Goal: Task Accomplishment & Management: Manage account settings

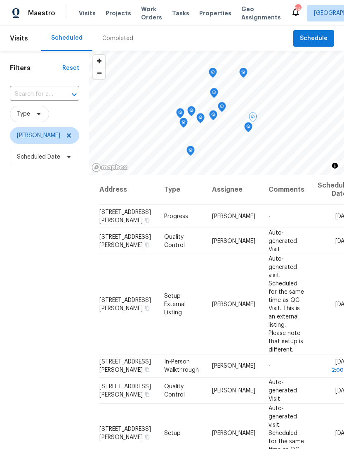
click at [0, 0] on icon at bounding box center [0, 0] width 0 height 0
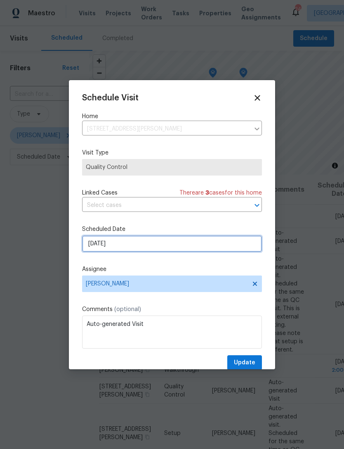
click at [170, 251] on input "9/10/2025" at bounding box center [172, 243] width 180 height 17
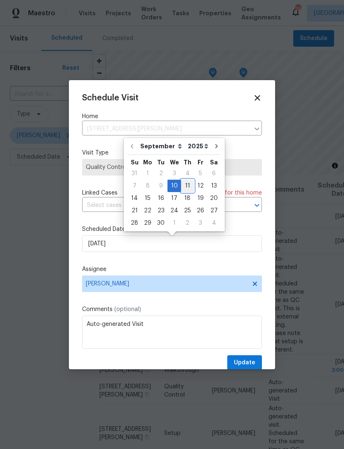
click at [185, 186] on div "11" at bounding box center [187, 186] width 13 height 12
type input "[DATE]"
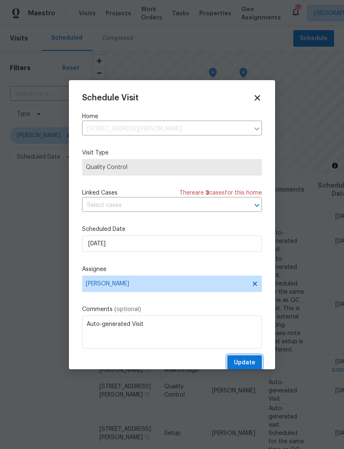
click at [253, 364] on span "Update" at bounding box center [244, 362] width 21 height 10
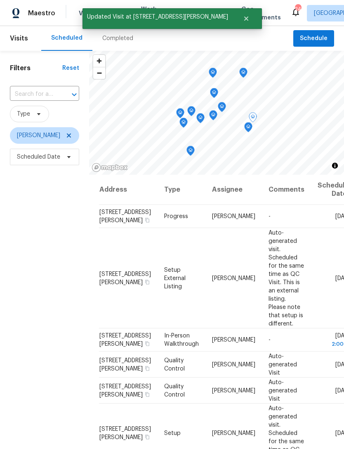
click at [0, 0] on icon at bounding box center [0, 0] width 0 height 0
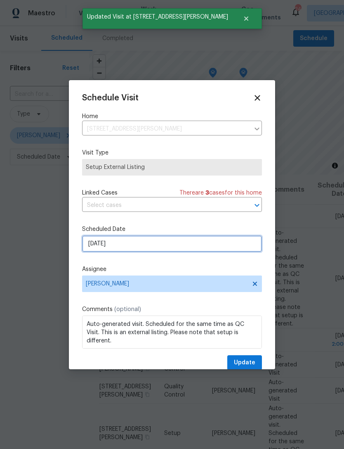
click at [196, 243] on input "9/10/2025" at bounding box center [172, 243] width 180 height 17
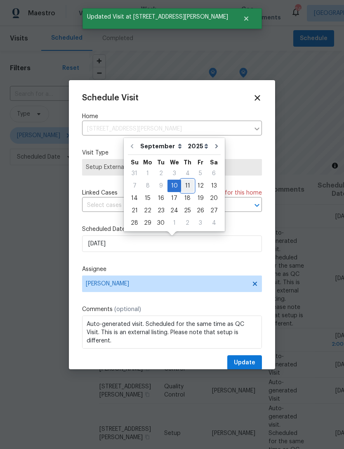
click at [183, 187] on div "11" at bounding box center [187, 186] width 13 height 12
type input "[DATE]"
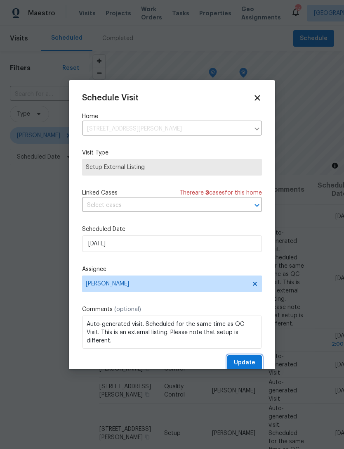
click at [251, 367] on span "Update" at bounding box center [244, 362] width 21 height 10
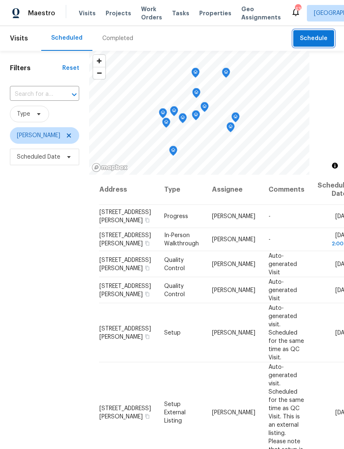
click at [311, 44] on button "Schedule" at bounding box center [313, 38] width 41 height 17
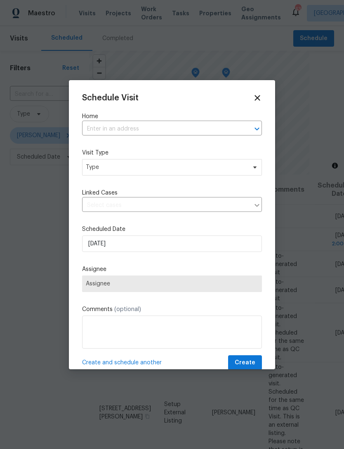
click at [131, 135] on input "text" at bounding box center [160, 129] width 157 height 13
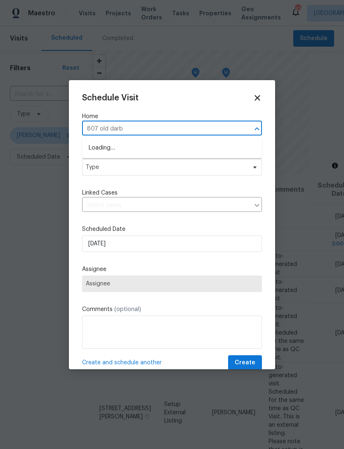
type input "807 old darby"
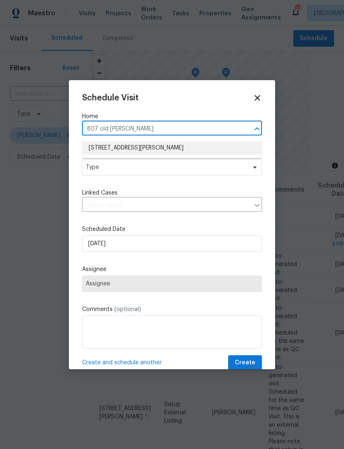
click at [185, 149] on li "807 Old Darby St, Seffner, FL 33584" at bounding box center [172, 148] width 180 height 14
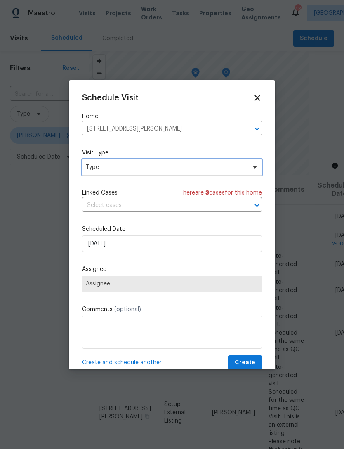
click at [196, 170] on span "Type" at bounding box center [166, 167] width 161 height 8
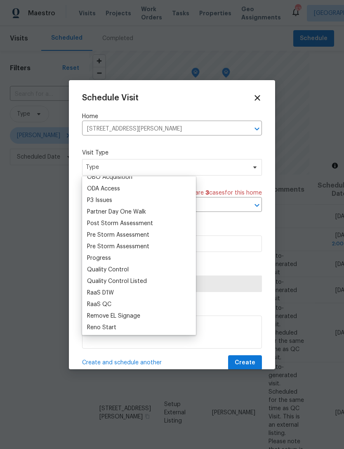
scroll to position [504, 0]
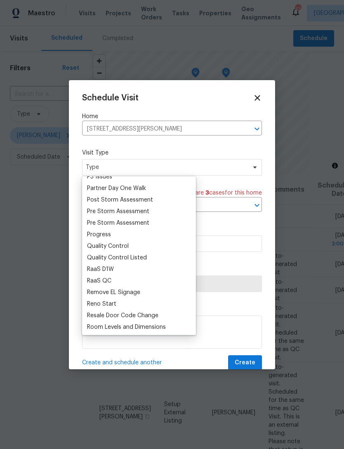
click at [105, 233] on div "Progress" at bounding box center [99, 234] width 24 height 8
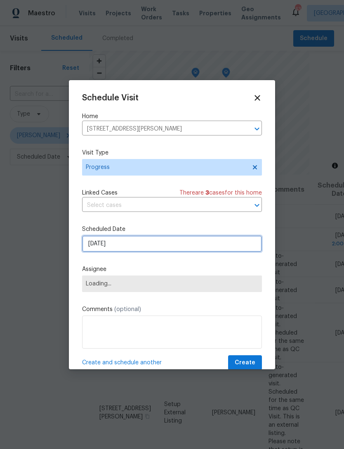
click at [154, 249] on input "9/10/2025" at bounding box center [172, 243] width 180 height 17
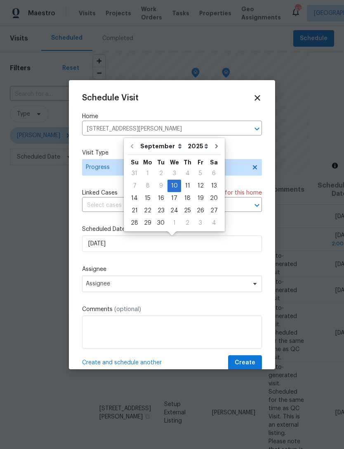
click at [151, 268] on label "Assignee" at bounding box center [172, 269] width 180 height 8
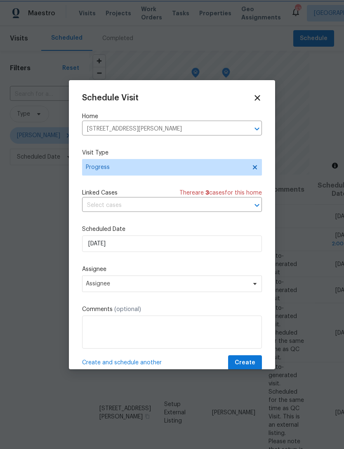
click at [151, 268] on label "Assignee" at bounding box center [172, 269] width 180 height 8
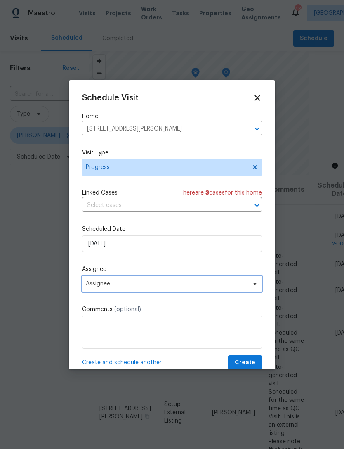
click at [133, 287] on span "Assignee" at bounding box center [167, 283] width 162 height 7
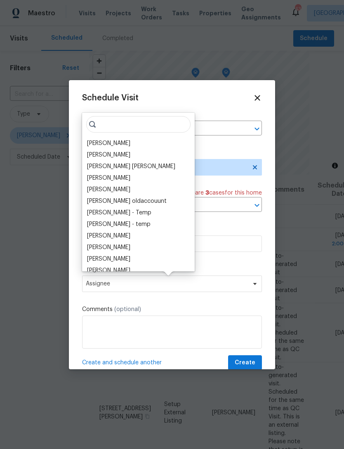
click at [108, 145] on div "[PERSON_NAME]" at bounding box center [108, 143] width 43 height 8
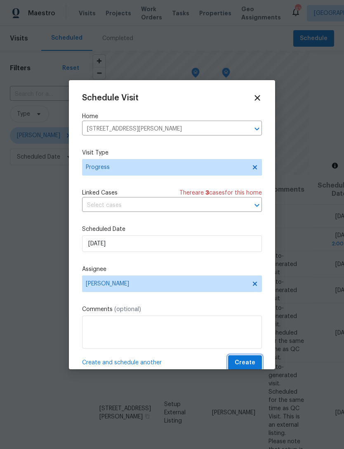
click at [248, 365] on span "Create" at bounding box center [245, 362] width 21 height 10
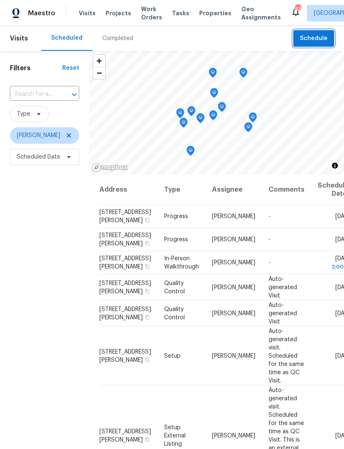
click at [316, 40] on span "Schedule" at bounding box center [314, 38] width 28 height 10
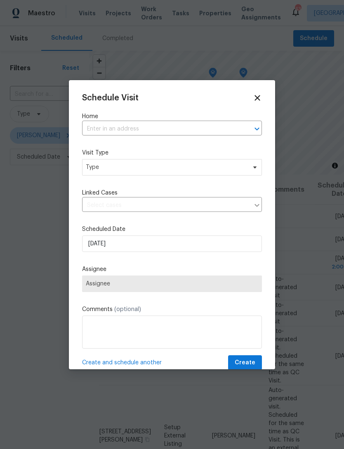
click at [145, 130] on input "text" at bounding box center [160, 129] width 157 height 13
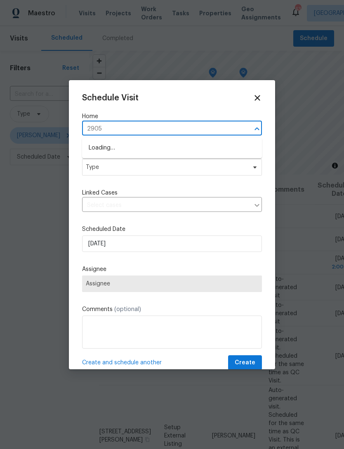
type input "2905"
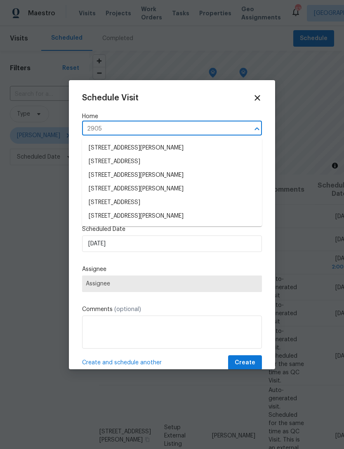
click at [181, 213] on li "[STREET_ADDRESS][PERSON_NAME]" at bounding box center [172, 216] width 180 height 14
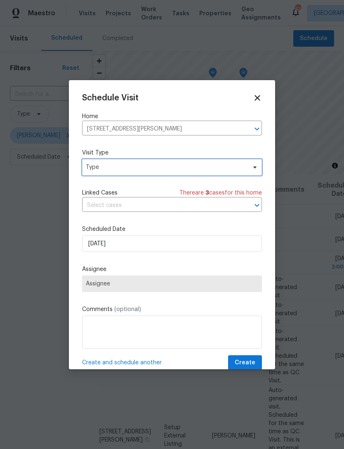
click at [188, 164] on span "Type" at bounding box center [166, 167] width 161 height 8
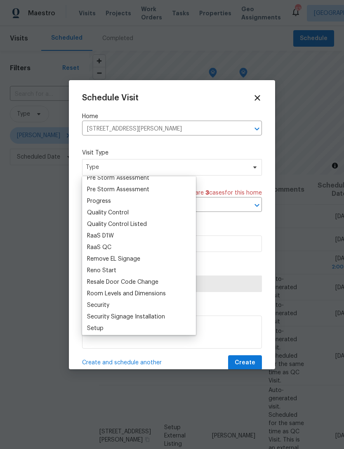
scroll to position [530, 0]
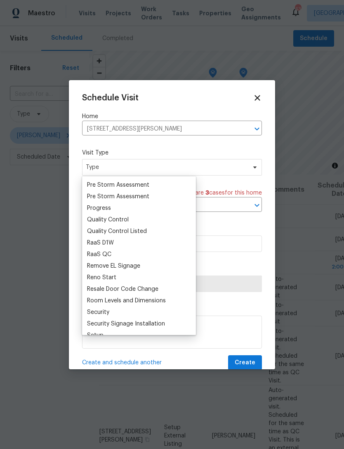
click at [115, 209] on div "Progress" at bounding box center [139, 208] width 109 height 12
click at [109, 206] on div "Progress" at bounding box center [99, 208] width 24 height 8
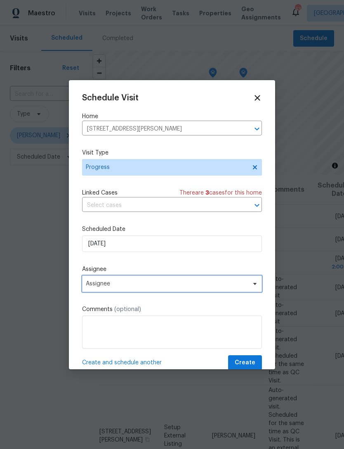
click at [138, 287] on span "Assignee" at bounding box center [167, 283] width 162 height 7
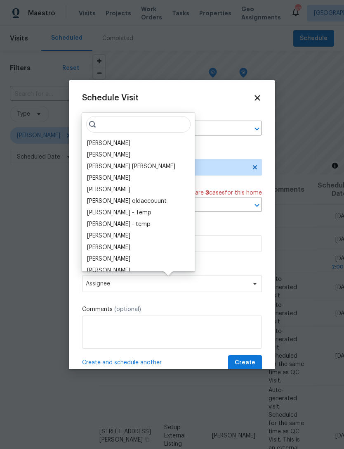
click at [110, 144] on div "[PERSON_NAME]" at bounding box center [108, 143] width 43 height 8
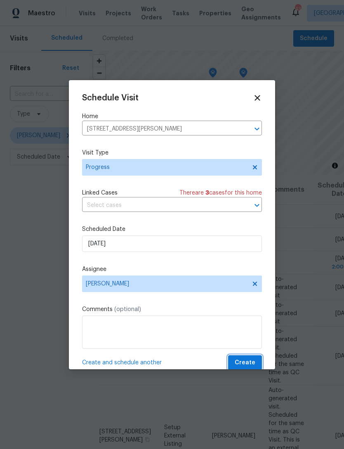
click at [251, 361] on span "Create" at bounding box center [245, 362] width 21 height 10
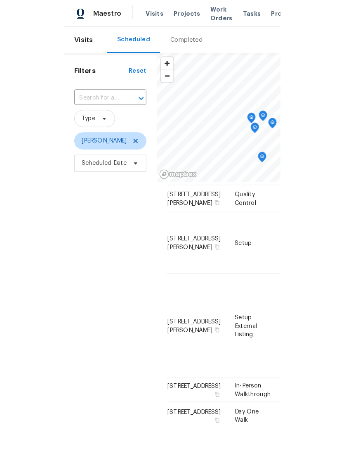
scroll to position [369, 0]
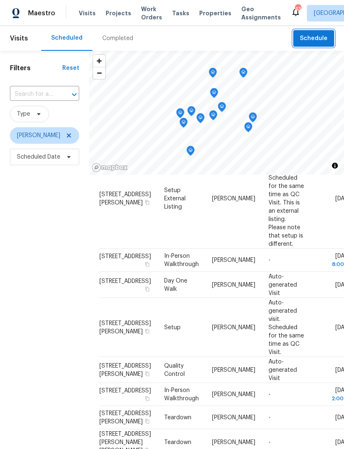
click at [324, 40] on span "Schedule" at bounding box center [314, 38] width 28 height 10
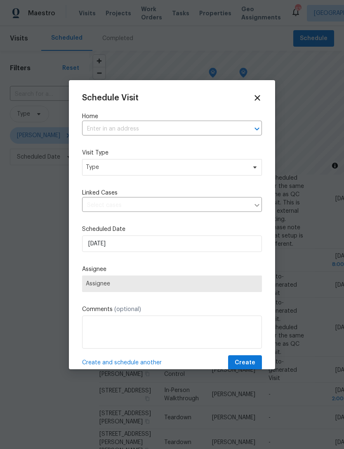
click at [178, 135] on input "text" at bounding box center [160, 129] width 157 height 13
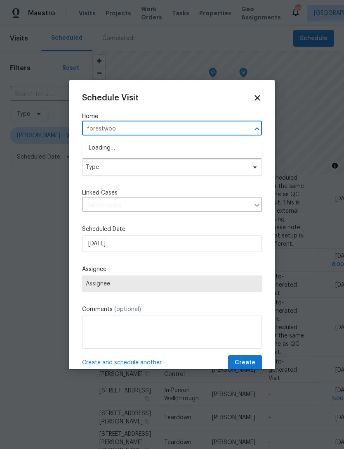
type input "forestwood"
click at [224, 160] on li "[STREET_ADDRESS][PERSON_NAME]" at bounding box center [172, 162] width 180 height 14
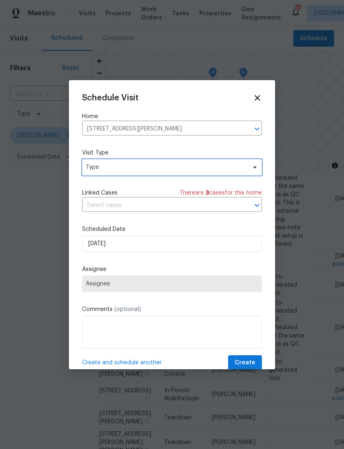
click at [209, 168] on span "Type" at bounding box center [166, 167] width 161 height 8
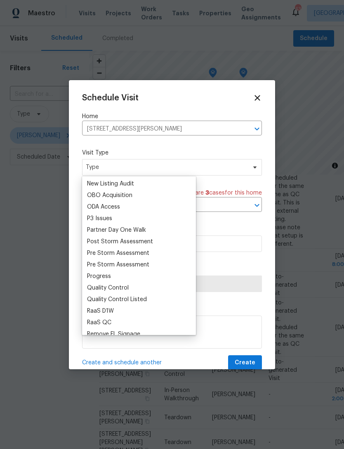
scroll to position [466, 0]
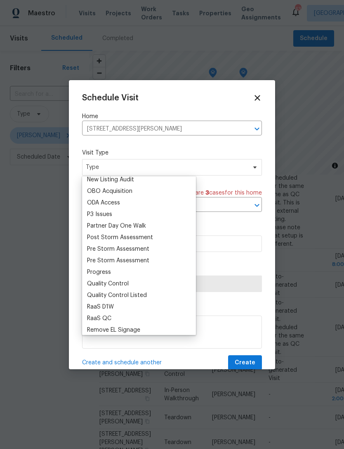
click at [107, 275] on div "Progress" at bounding box center [99, 272] width 24 height 8
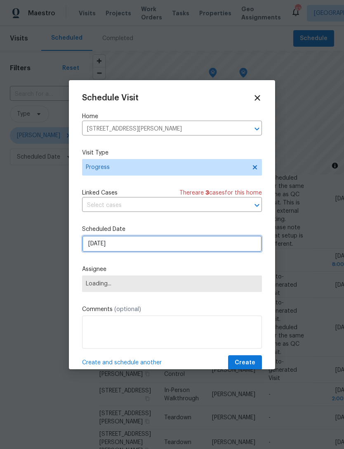
click at [166, 244] on input "9/10/2025" at bounding box center [172, 243] width 180 height 17
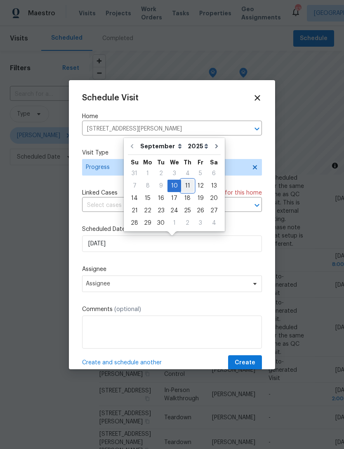
click at [185, 188] on div "11" at bounding box center [187, 186] width 13 height 12
type input "[DATE]"
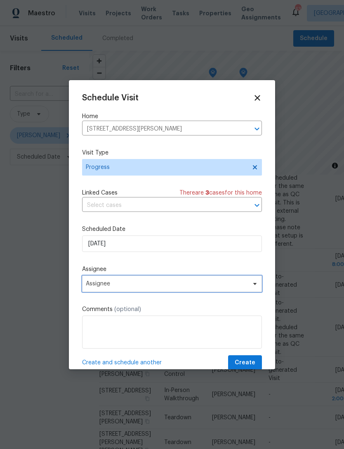
click at [156, 284] on span "Assignee" at bounding box center [167, 283] width 162 height 7
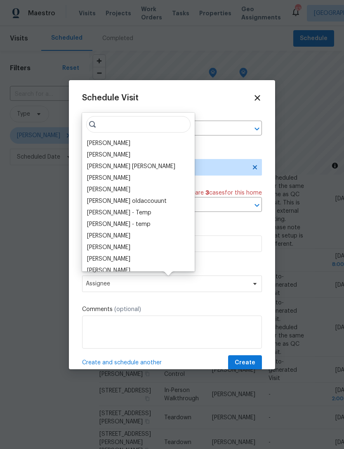
click at [107, 147] on div "[PERSON_NAME]" at bounding box center [108, 143] width 43 height 8
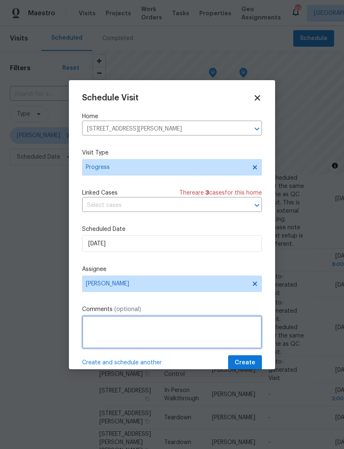
click at [153, 336] on textarea at bounding box center [172, 331] width 180 height 33
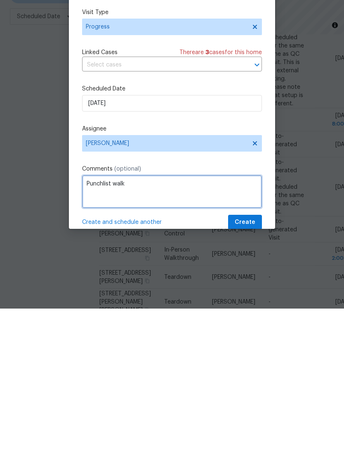
type textarea "Punchlist walk"
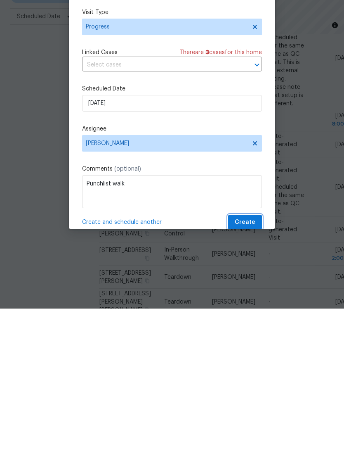
click at [247, 357] on span "Create" at bounding box center [245, 362] width 21 height 10
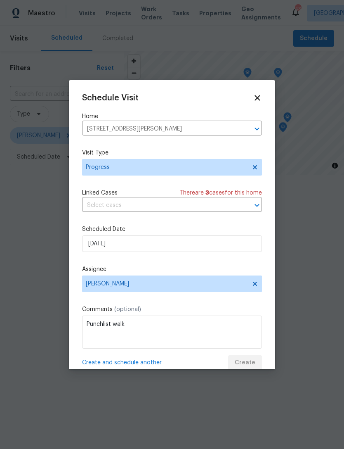
scroll to position [0, 0]
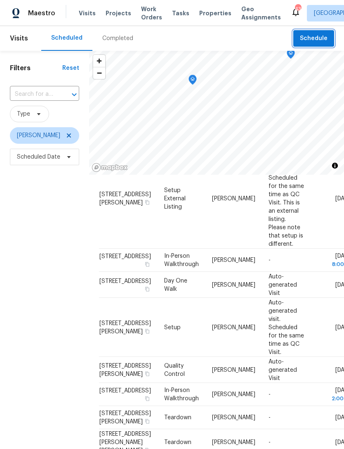
click at [195, 77] on icon "Map marker" at bounding box center [192, 79] width 7 height 9
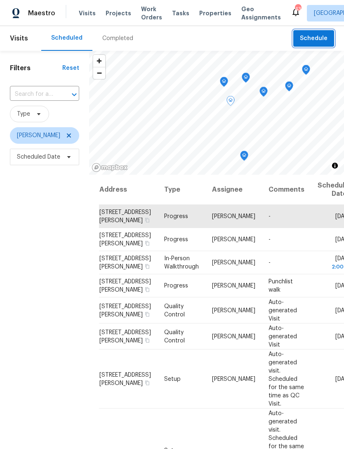
click at [234, 100] on icon "Map marker" at bounding box center [230, 100] width 7 height 9
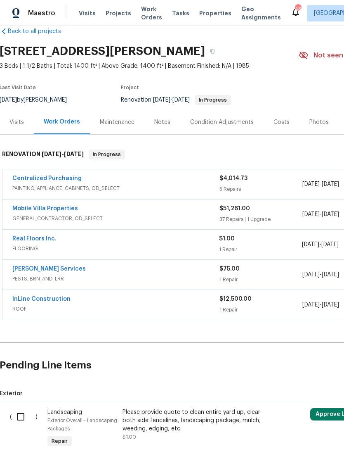
scroll to position [18, 4]
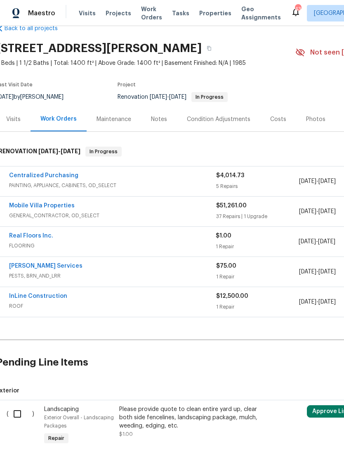
click at [49, 236] on link "Real Floors Inc." at bounding box center [31, 236] width 44 height 6
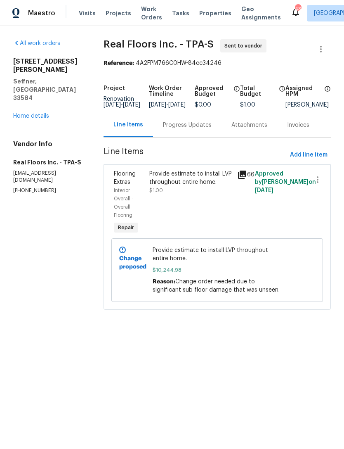
click at [42, 113] on link "Home details" at bounding box center [31, 116] width 36 height 6
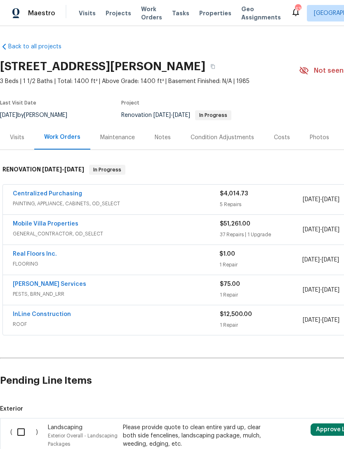
click at [25, 223] on link "Mobile Villa Properties" at bounding box center [46, 224] width 66 height 6
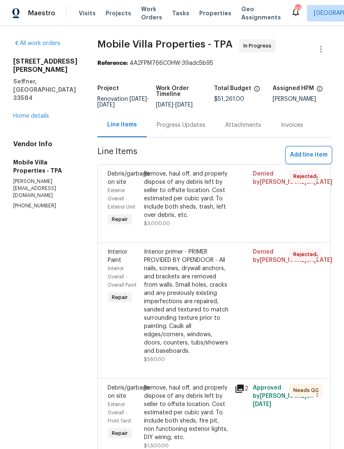
click at [315, 158] on span "Add line item" at bounding box center [309, 155] width 38 height 10
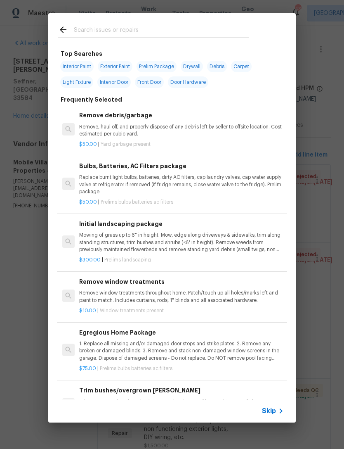
click at [269, 399] on p "Trim overgrown hegdes & bushes around perimeter of home giving 12" of clearance…" at bounding box center [181, 405] width 205 height 14
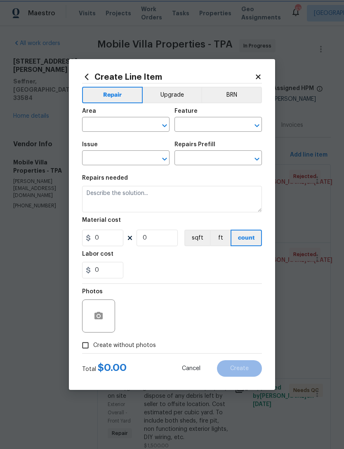
type input "Dead/overgrown tree or foliage"
type input "Trim bushes/overgrown hedges $75.00"
type textarea "Trim overgrown hegdes & bushes around perimeter of home giving 12" of clearance…"
type input "75"
type input "1"
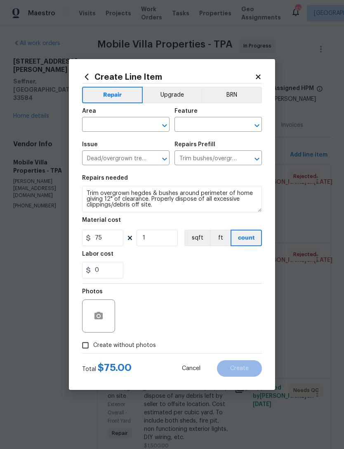
click at [129, 123] on input "text" at bounding box center [114, 125] width 64 height 13
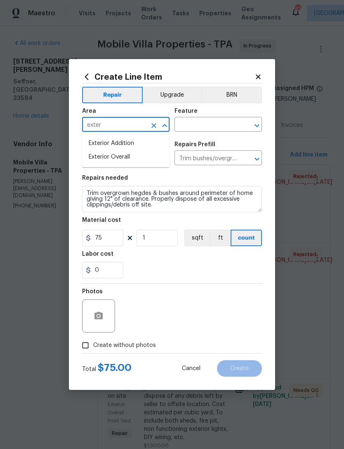
click at [154, 159] on li "Exterior Overall" at bounding box center [126, 157] width 88 height 14
type input "Exterior Overall"
click at [221, 120] on input "text" at bounding box center [207, 125] width 64 height 13
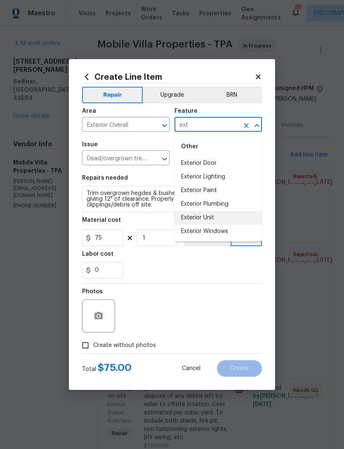
click at [224, 216] on li "Exterior Unit" at bounding box center [219, 218] width 88 height 14
type input "Exterior Unit"
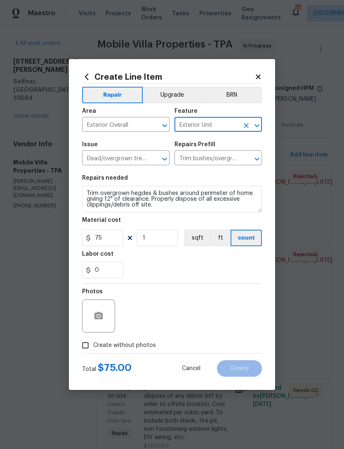
click at [165, 159] on icon "Open" at bounding box center [165, 159] width 10 height 10
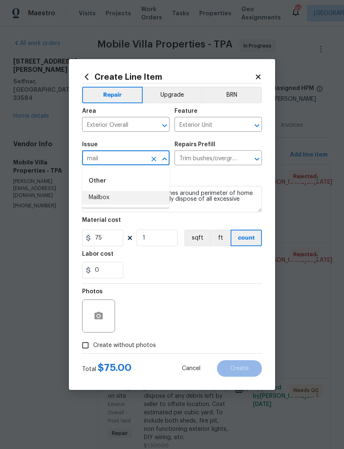
click at [154, 200] on li "Mailbox" at bounding box center [126, 198] width 88 height 14
type input "Mailbox"
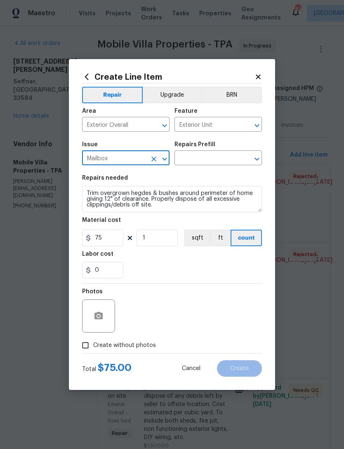
click at [227, 159] on input "text" at bounding box center [207, 158] width 64 height 13
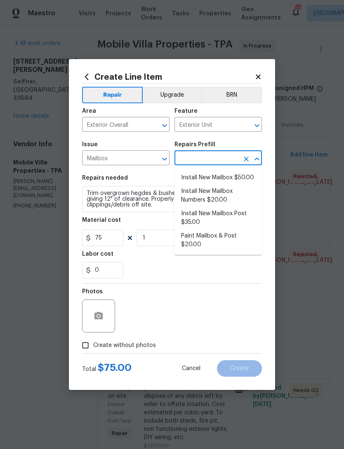
click at [234, 244] on li "Paint Mailbox & Post $20.00" at bounding box center [219, 240] width 88 height 22
type input "Paint Mailbox & Post $20.00"
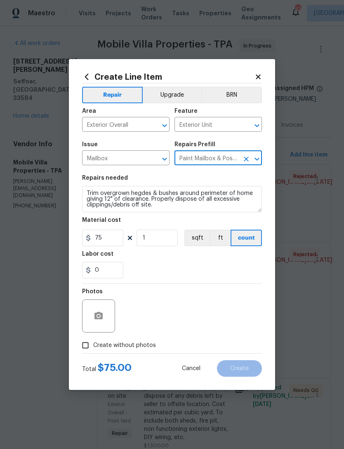
type textarea "Paint mailbox & post"
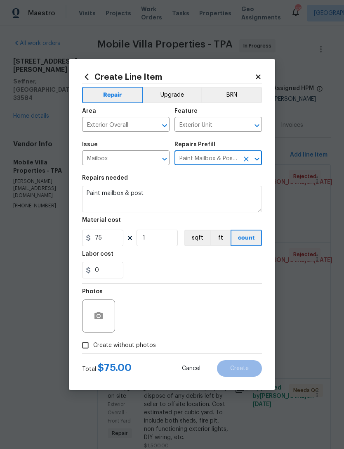
type input "20"
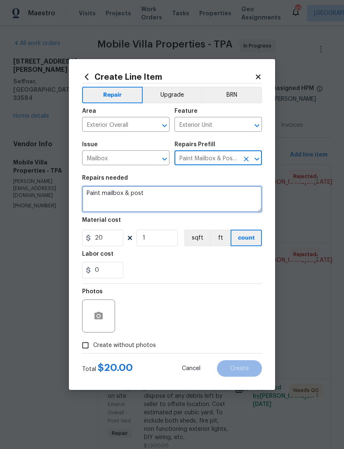
click at [219, 201] on textarea "Paint mailbox & post" at bounding box center [172, 199] width 180 height 26
type textarea "Paint mailbox & post. Clean up mailbox."
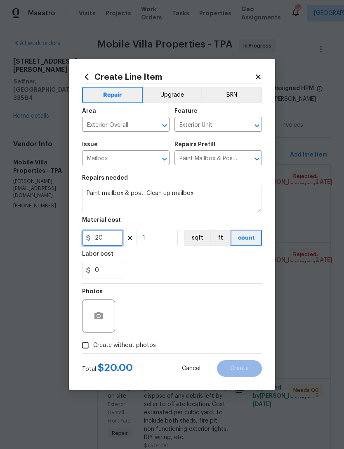
click at [107, 241] on input "20" at bounding box center [102, 238] width 41 height 17
type input "35"
click at [218, 263] on div "0" at bounding box center [172, 270] width 180 height 17
click at [92, 343] on input "Create without photos" at bounding box center [86, 345] width 16 height 16
checkbox input "true"
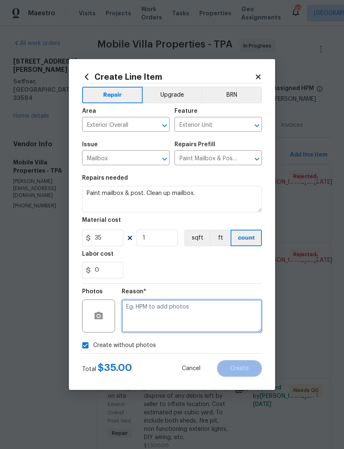
click at [214, 314] on textarea at bounding box center [192, 315] width 140 height 33
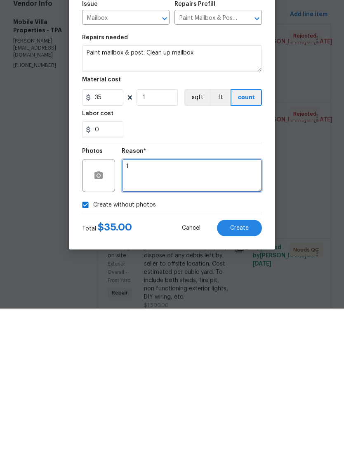
type textarea "1"
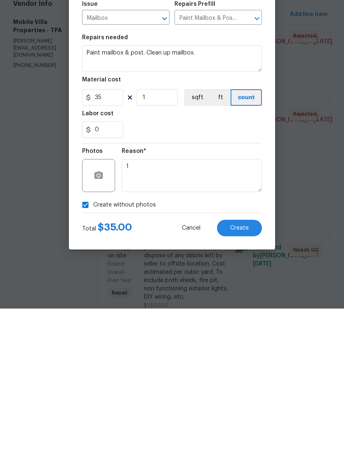
click at [254, 360] on button "Create" at bounding box center [239, 368] width 45 height 17
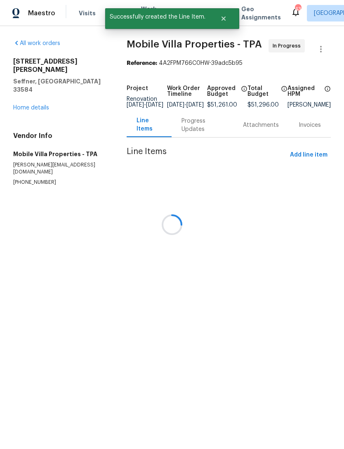
scroll to position [0, 0]
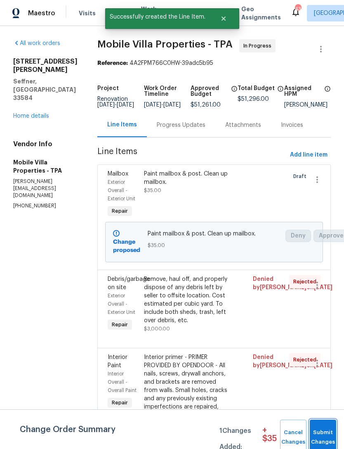
click at [322, 424] on button "Submit Changes" at bounding box center [323, 437] width 26 height 36
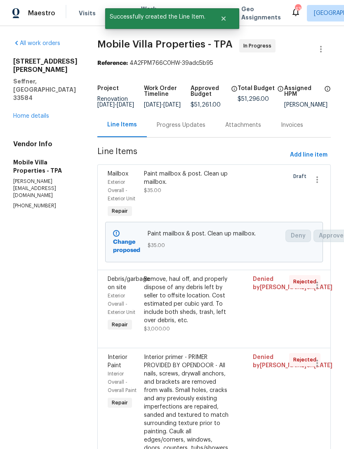
click at [24, 119] on link "Home details" at bounding box center [31, 116] width 36 height 6
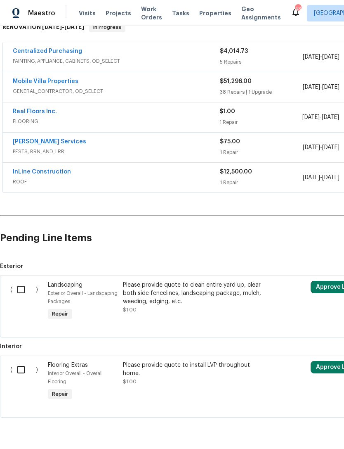
scroll to position [142, 0]
click at [22, 289] on input "checkbox" at bounding box center [24, 289] width 24 height 17
checkbox input "true"
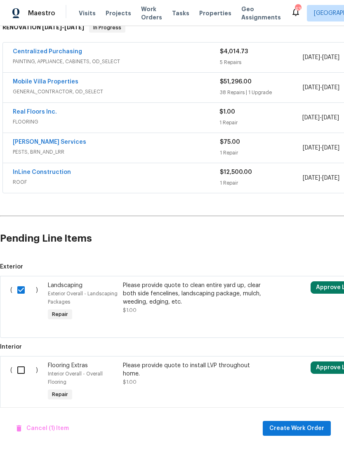
click at [19, 369] on input "checkbox" at bounding box center [24, 369] width 24 height 17
checkbox input "true"
click at [36, 426] on span "Cancel (2) Items" at bounding box center [45, 428] width 57 height 10
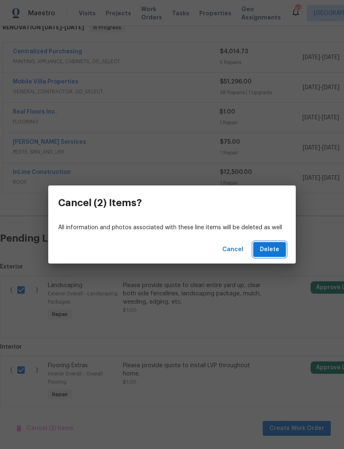
click at [274, 256] on button "Delete" at bounding box center [269, 249] width 33 height 15
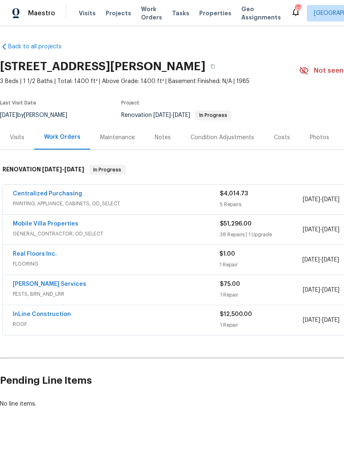
click at [65, 223] on link "Mobile Villa Properties" at bounding box center [46, 224] width 66 height 6
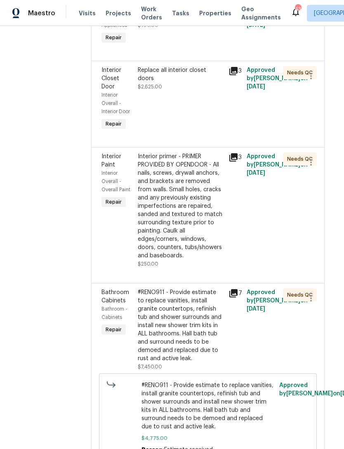
scroll to position [955, 3]
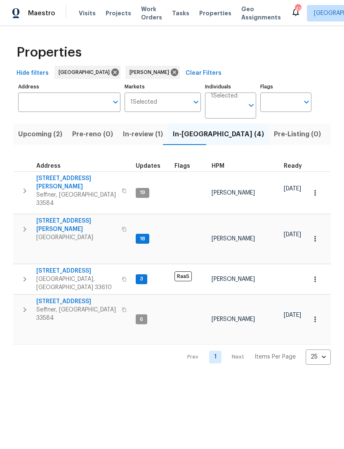
scroll to position [0, 0]
click at [318, 189] on icon "button" at bounding box center [315, 193] width 8 height 8
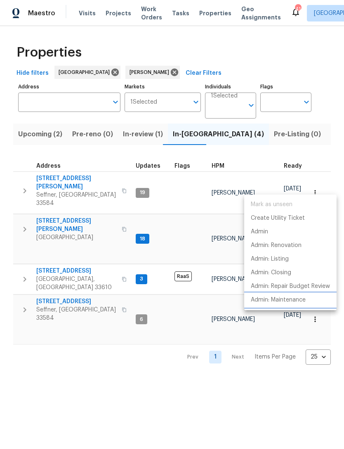
click at [295, 301] on p "Admin: Maintenance" at bounding box center [278, 300] width 55 height 9
click at [288, 132] on div at bounding box center [172, 224] width 344 height 449
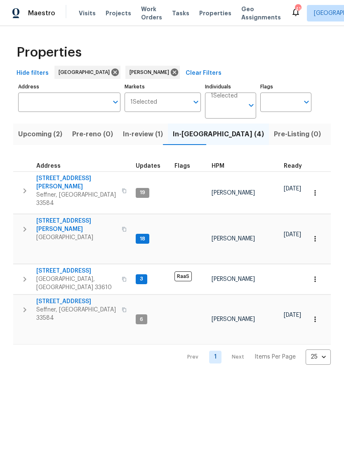
click at [331, 133] on span "Listed (17)" at bounding box center [348, 134] width 34 height 12
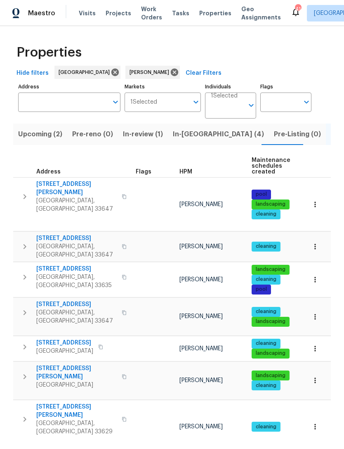
click at [320, 270] on button "button" at bounding box center [315, 279] width 18 height 18
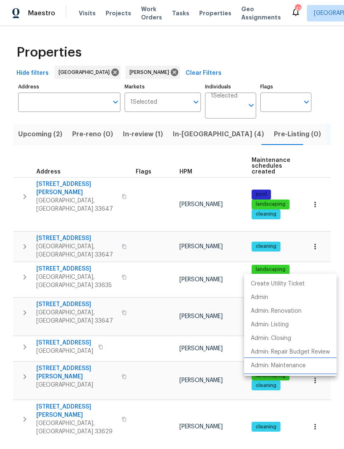
click at [305, 362] on p "Admin: Maintenance" at bounding box center [278, 365] width 55 height 9
click at [154, 135] on div at bounding box center [172, 224] width 344 height 449
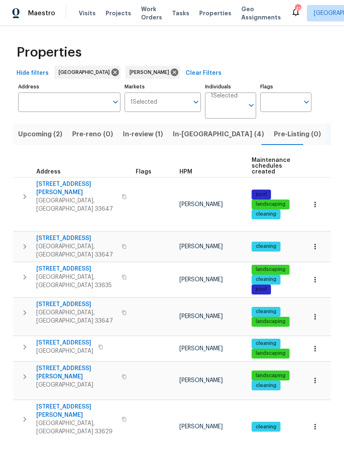
click at [192, 137] on span "In-[GEOGRAPHIC_DATA] (4)" at bounding box center [218, 134] width 91 height 12
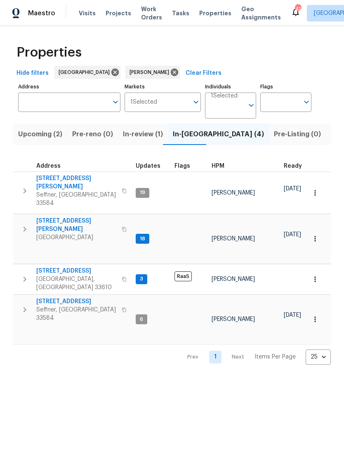
click at [316, 317] on icon "button" at bounding box center [315, 319] width 1 height 5
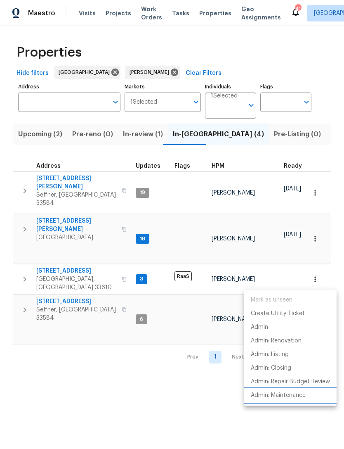
click at [269, 397] on p "Admin: Maintenance" at bounding box center [278, 395] width 55 height 9
click at [87, 269] on div at bounding box center [172, 224] width 344 height 449
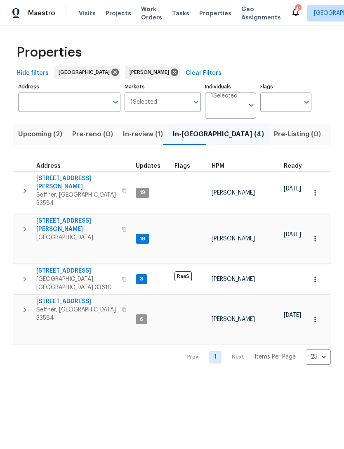
click at [87, 297] on span "[STREET_ADDRESS]" at bounding box center [76, 301] width 80 height 8
click at [82, 297] on span "[STREET_ADDRESS]" at bounding box center [76, 301] width 80 height 8
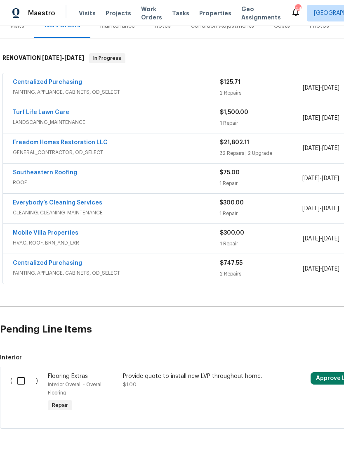
scroll to position [112, 0]
click at [58, 114] on link "Turf Life Lawn Care" at bounding box center [41, 112] width 57 height 6
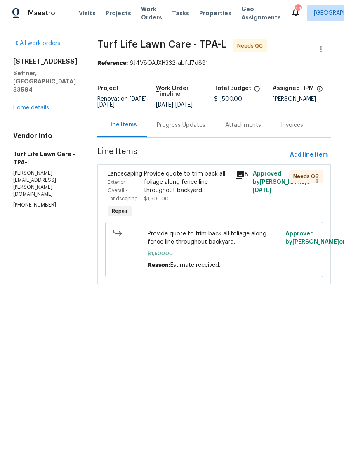
click at [197, 194] on div "Provide quote to trim back all foliage along fence line throughout backyard. $1…" at bounding box center [187, 186] width 86 height 33
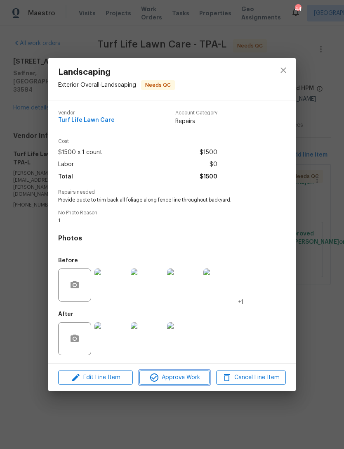
click at [189, 378] on span "Approve Work" at bounding box center [174, 377] width 65 height 10
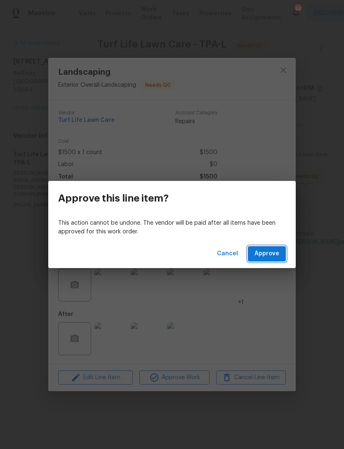
click at [284, 251] on button "Approve" at bounding box center [267, 253] width 38 height 15
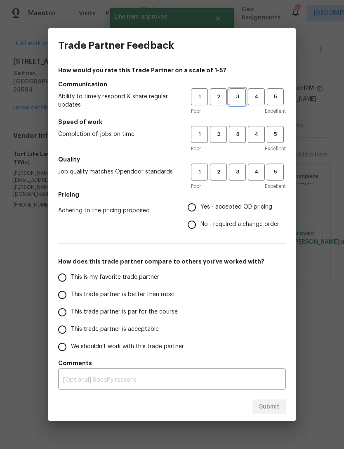
click at [237, 98] on span "3" at bounding box center [237, 96] width 15 height 9
click at [239, 127] on button "3" at bounding box center [237, 134] width 17 height 17
click at [242, 172] on span "3" at bounding box center [237, 171] width 15 height 9
click at [237, 212] on label "Yes - accepted OD pricing" at bounding box center [231, 207] width 96 height 17
click at [201, 212] on input "Yes - accepted OD pricing" at bounding box center [191, 207] width 17 height 17
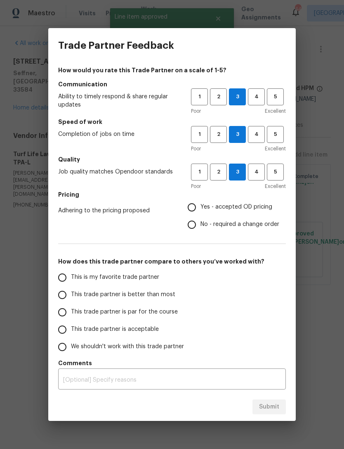
radio input "true"
click at [152, 315] on span "This trade partner is par for the course" at bounding box center [124, 312] width 107 height 9
click at [71, 315] on input "This trade partner is par for the course" at bounding box center [62, 311] width 17 height 17
click at [271, 399] on button "Submit" at bounding box center [269, 406] width 33 height 15
radio input "true"
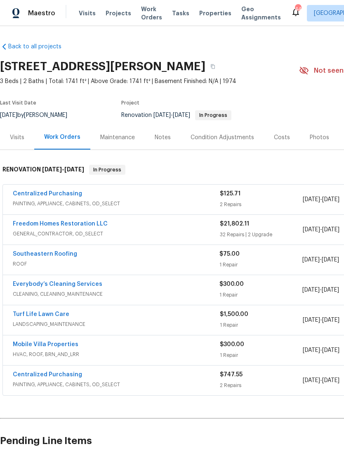
click at [30, 223] on link "Freedom Homes Restoration LLC" at bounding box center [60, 224] width 95 height 6
